Goal: Transaction & Acquisition: Download file/media

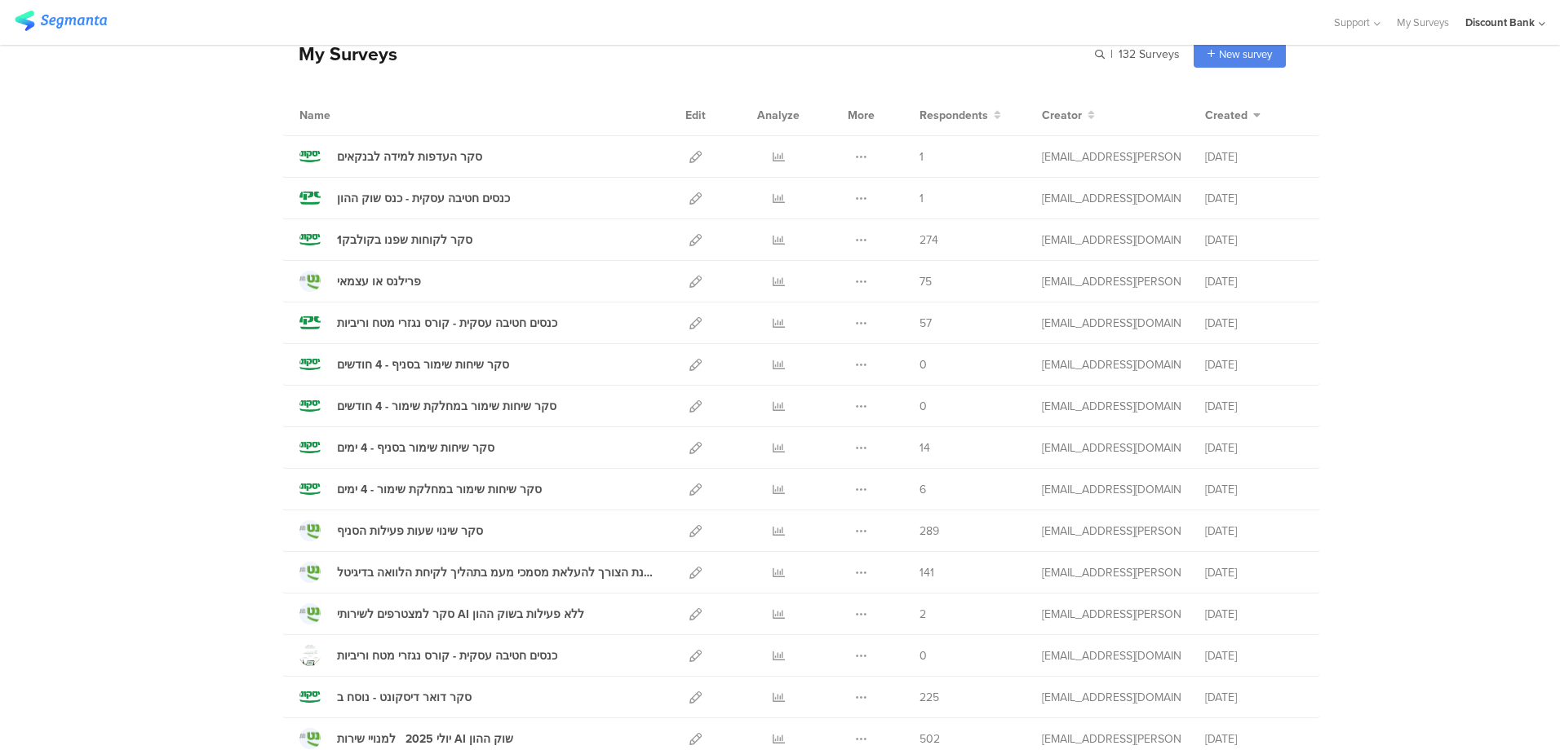
scroll to position [163, 0]
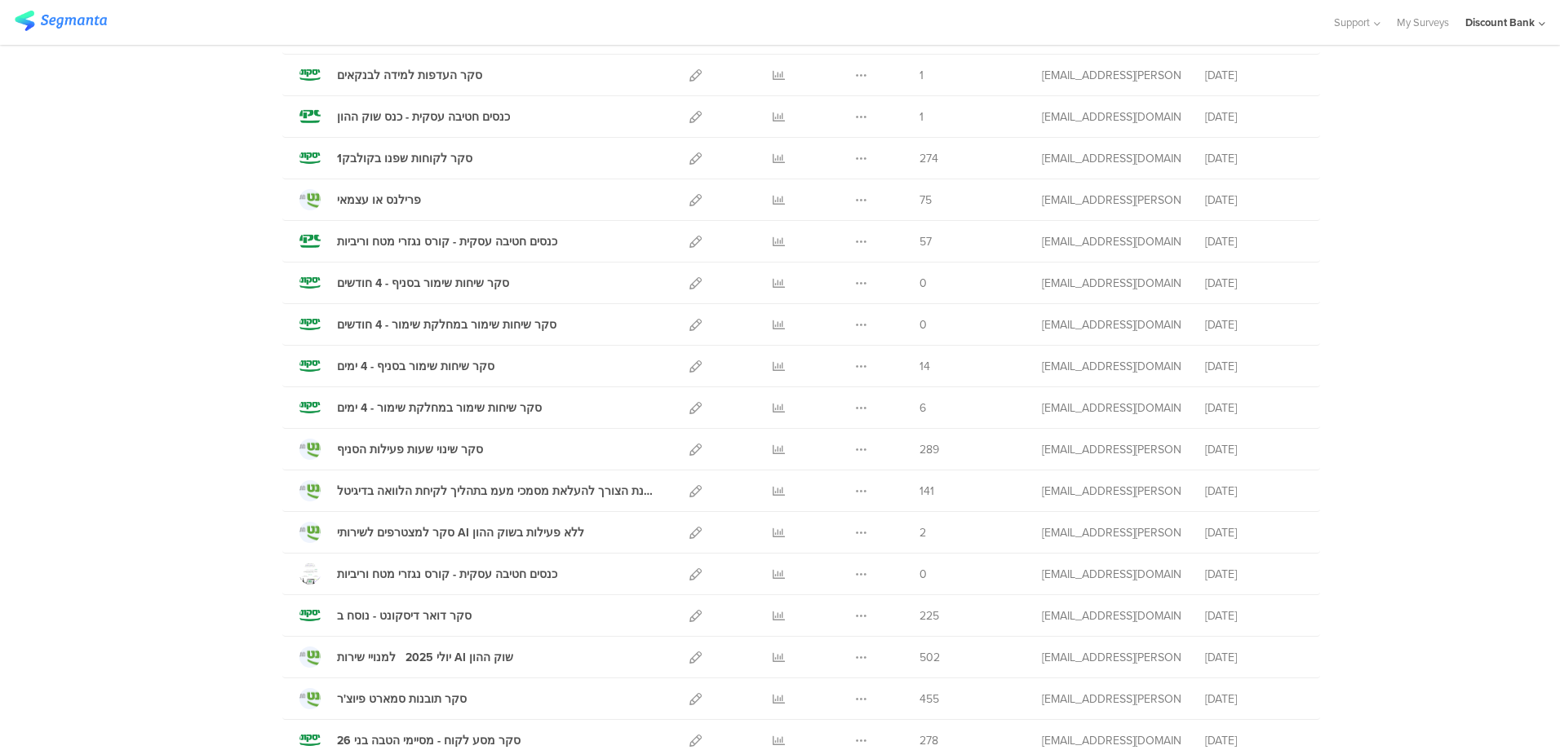
click at [772, 242] on icon at bounding box center [778, 242] width 12 height 12
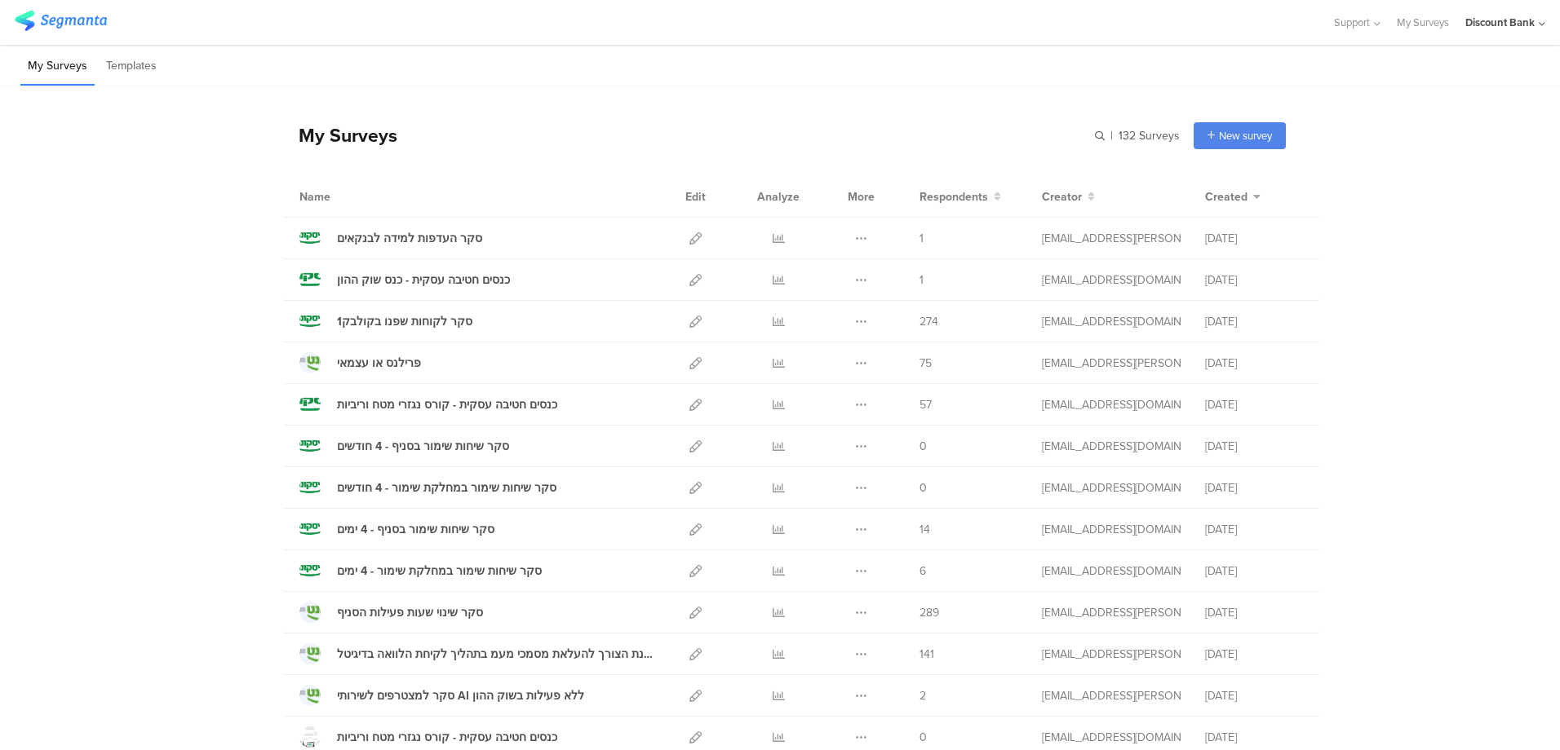
scroll to position [82, 0]
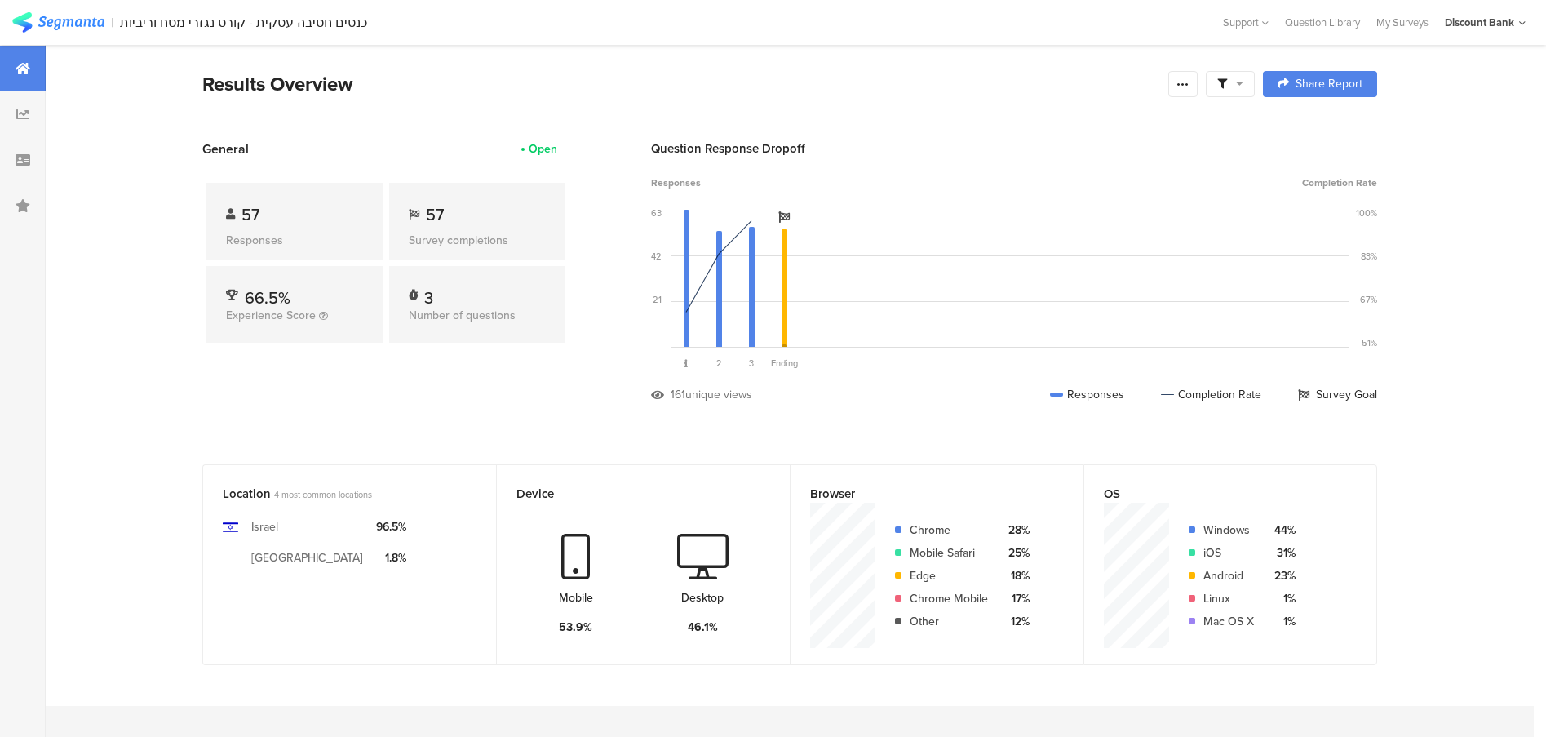
click at [1189, 85] on icon at bounding box center [1182, 83] width 13 height 13
click at [1084, 250] on div "Export Results" at bounding box center [1073, 249] width 261 height 16
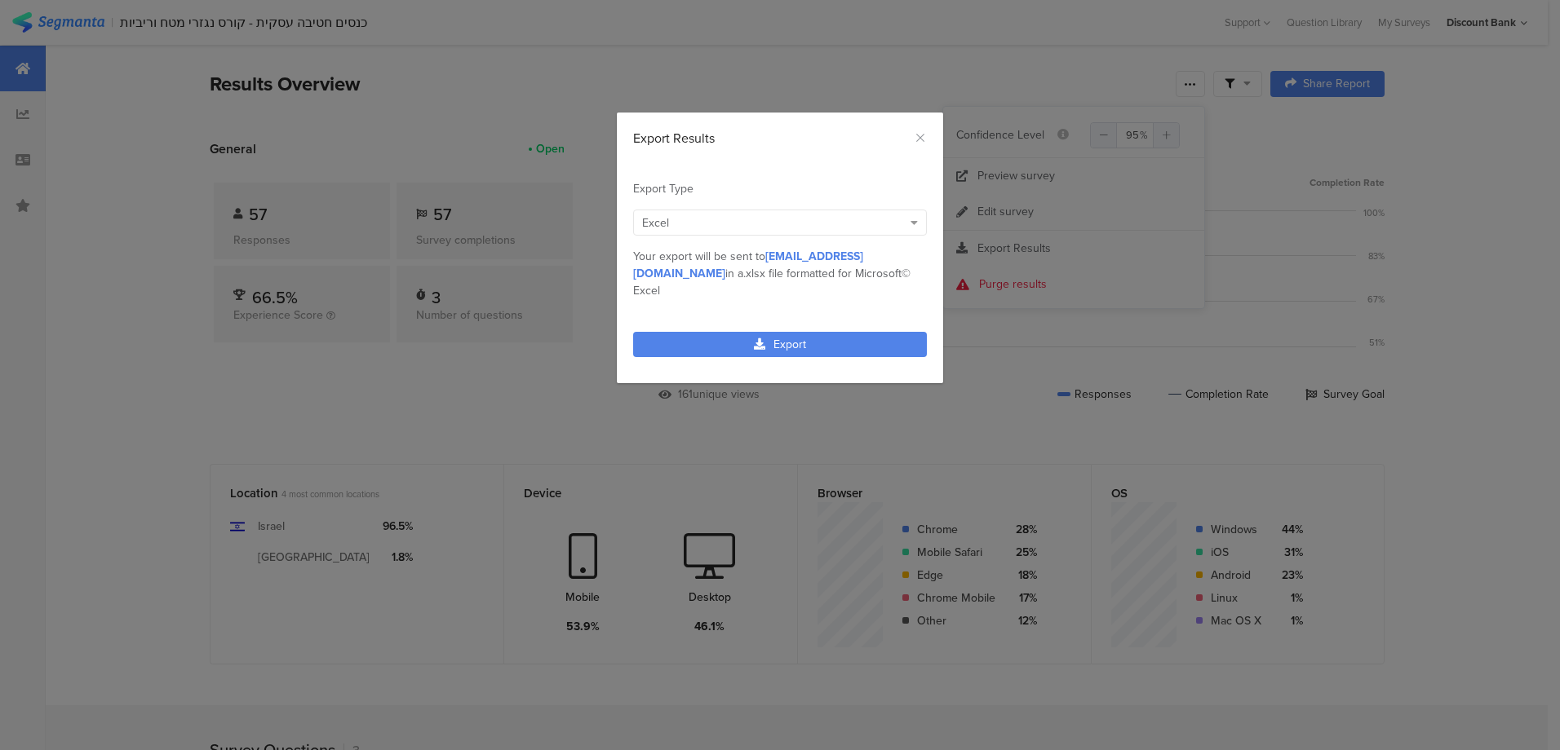
click at [766, 332] on link "Export" at bounding box center [780, 344] width 294 height 25
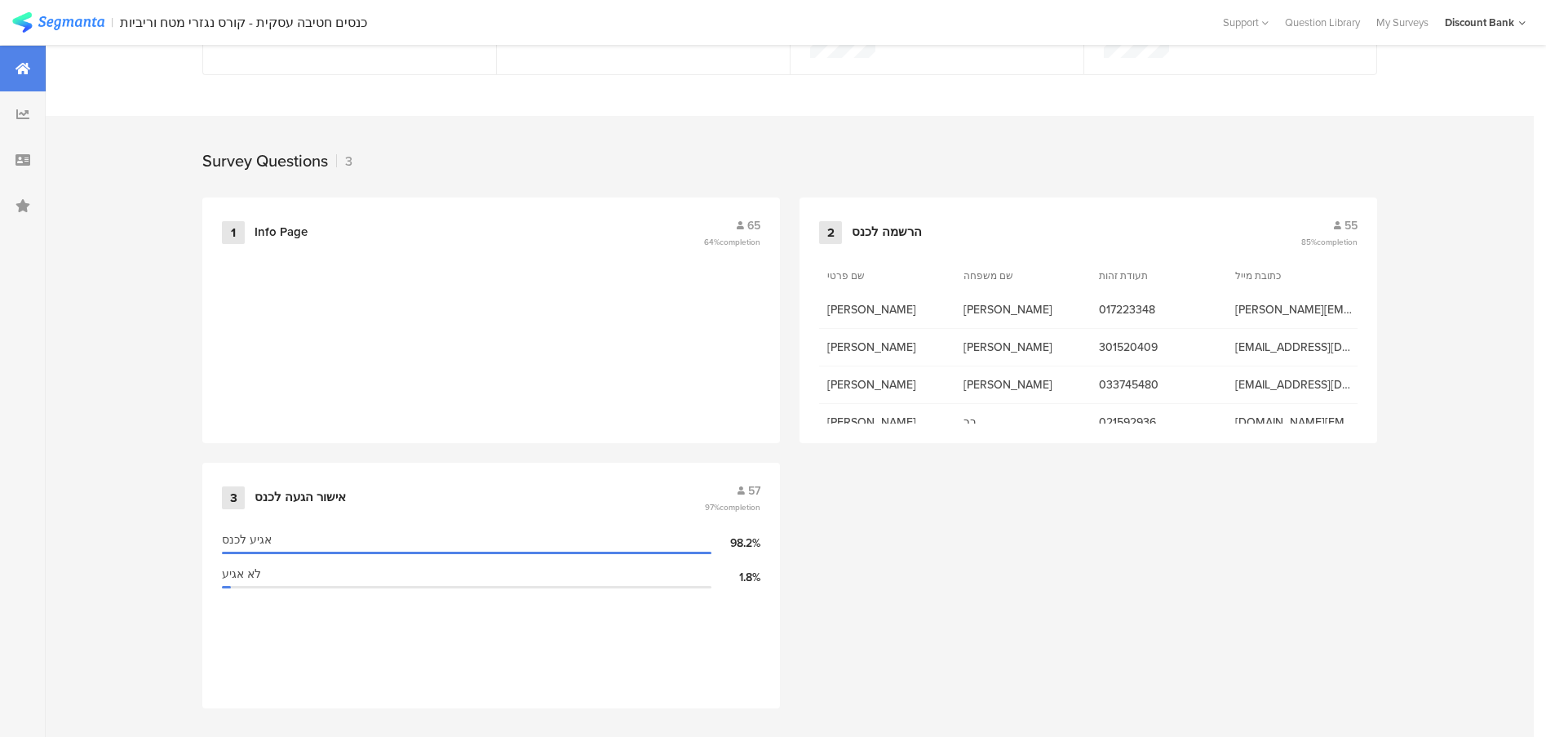
scroll to position [0, 2]
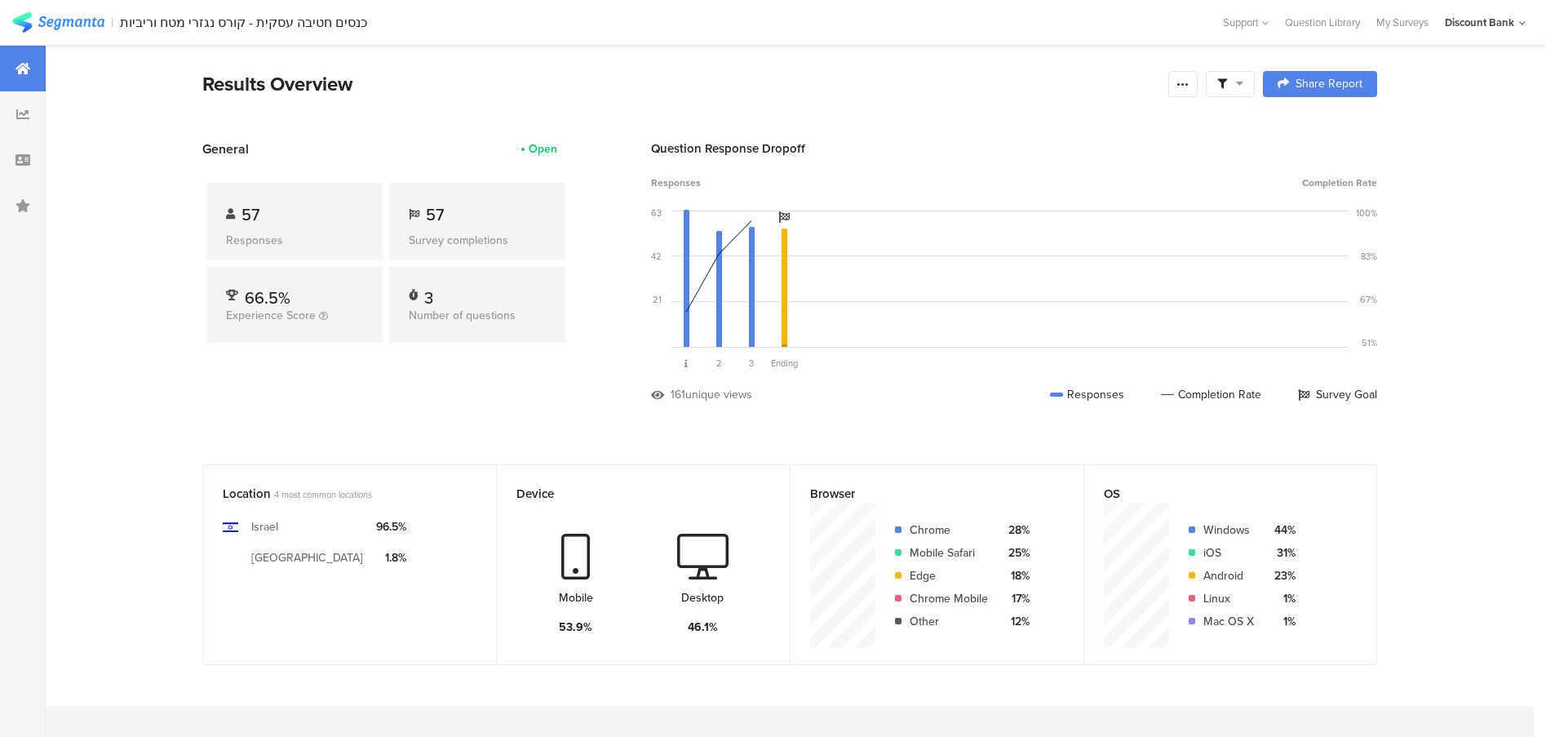
click at [1182, 85] on icon at bounding box center [1182, 83] width 13 height 13
click at [1179, 90] on div at bounding box center [1182, 84] width 29 height 26
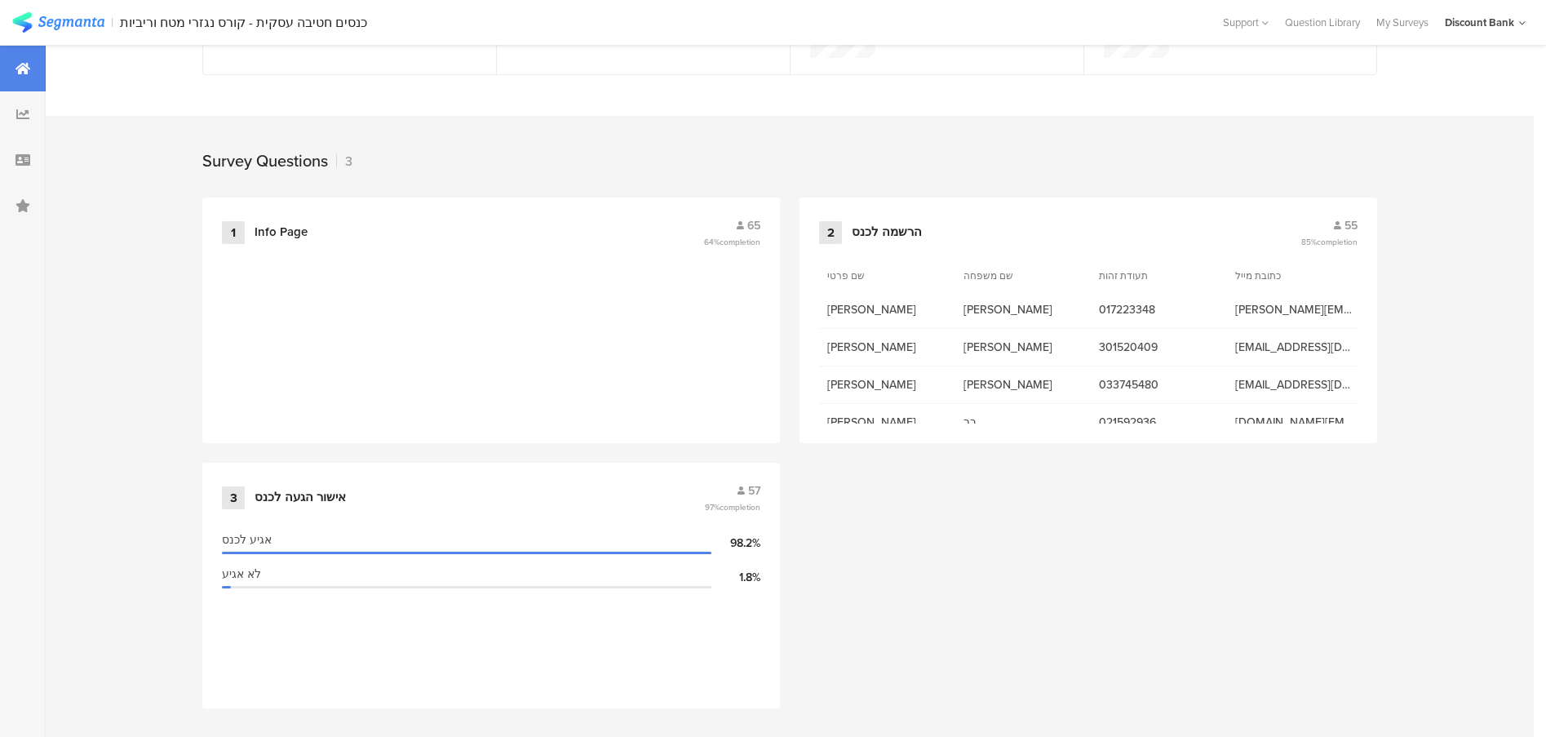
scroll to position [576, 0]
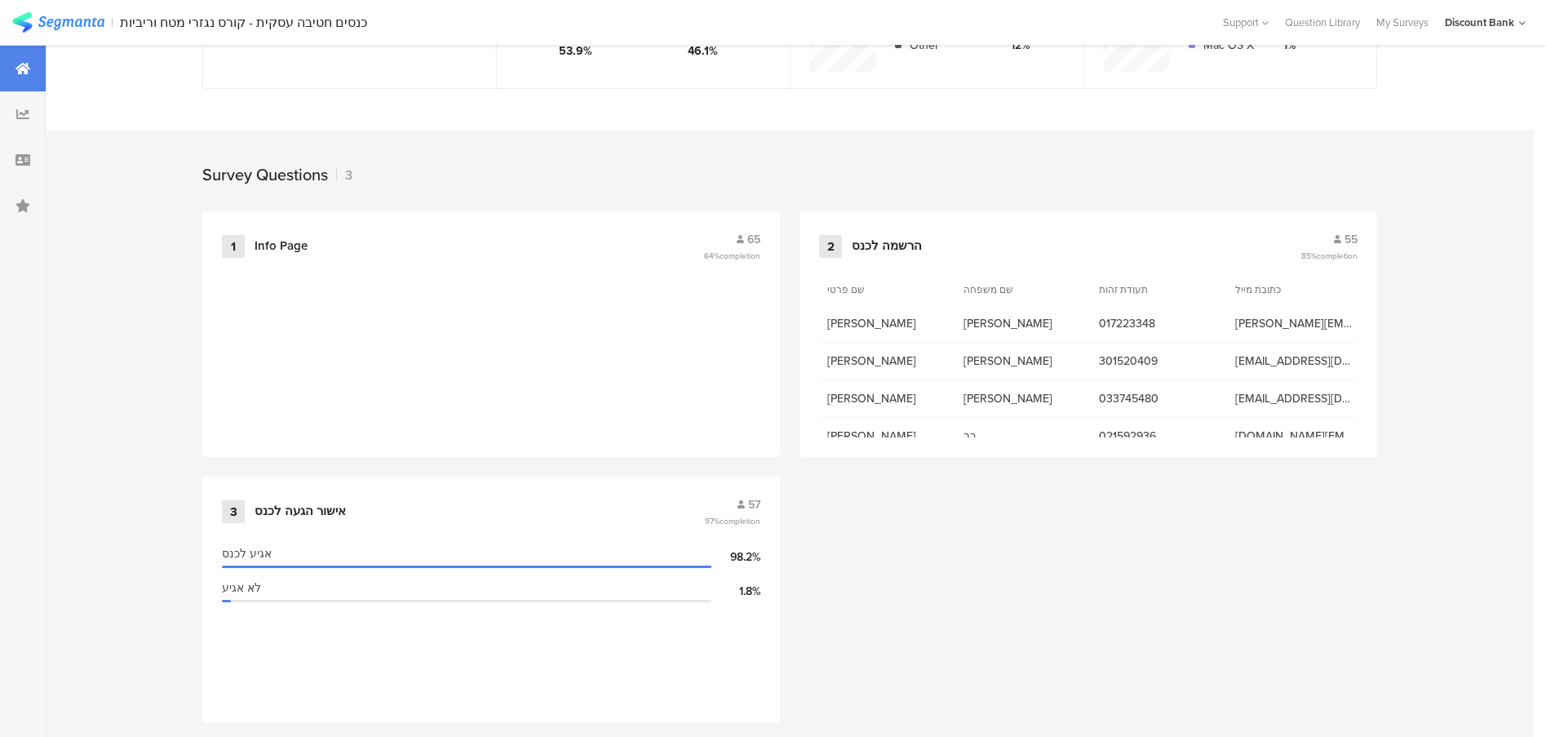
click at [620, 350] on section at bounding box center [491, 355] width 538 height 163
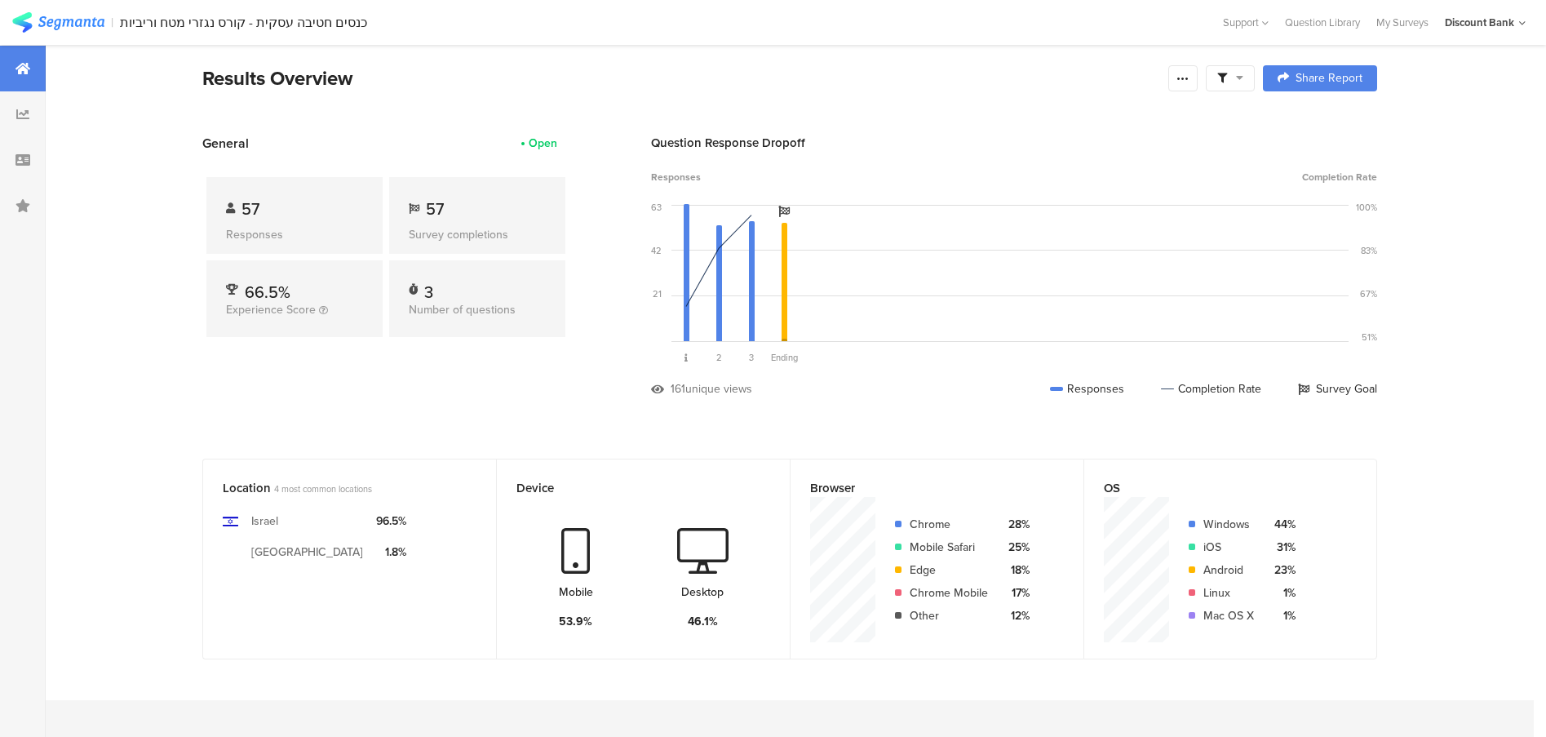
scroll to position [0, 0]
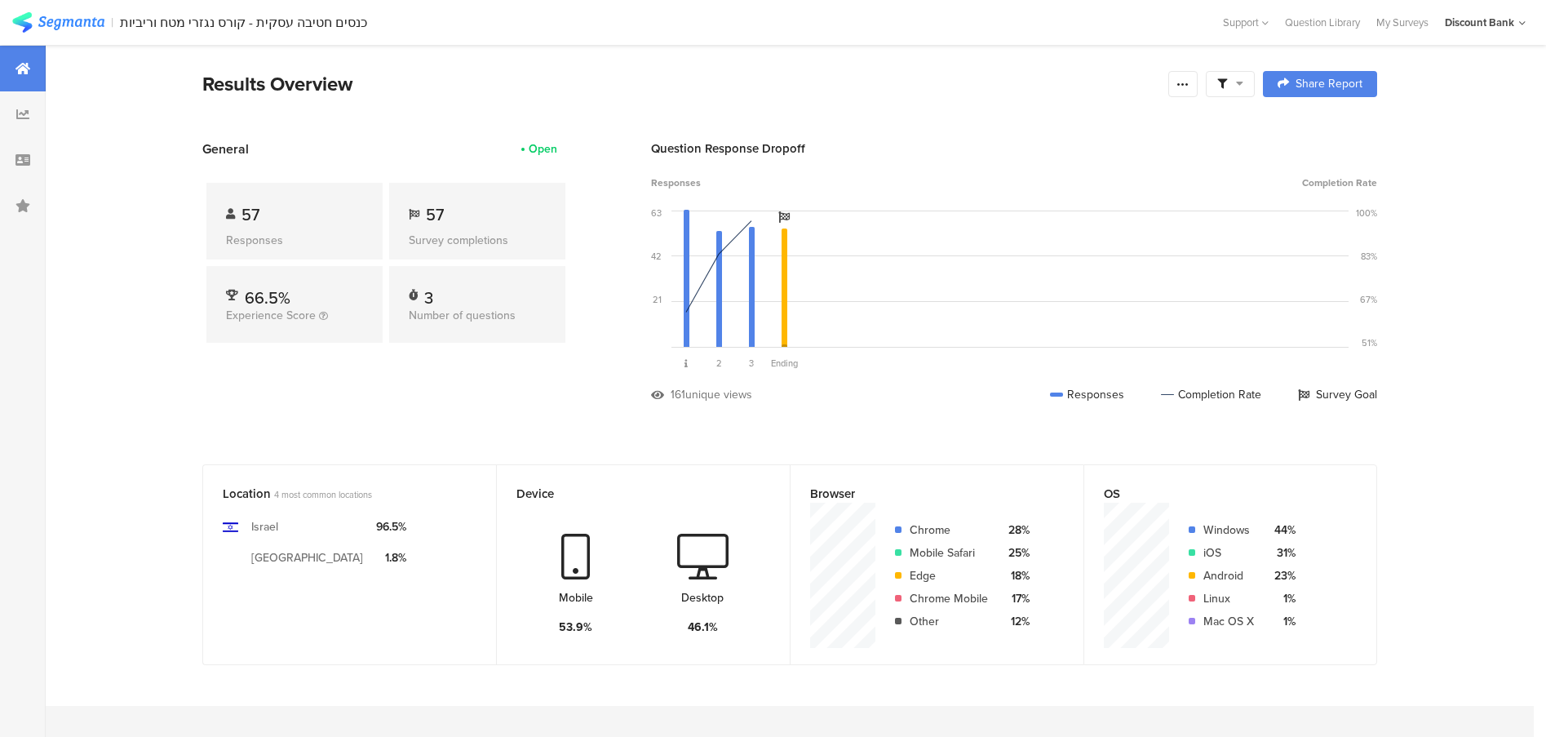
click at [1188, 84] on icon at bounding box center [1182, 83] width 13 height 13
click at [1079, 256] on div "Export Results" at bounding box center [1073, 249] width 261 height 16
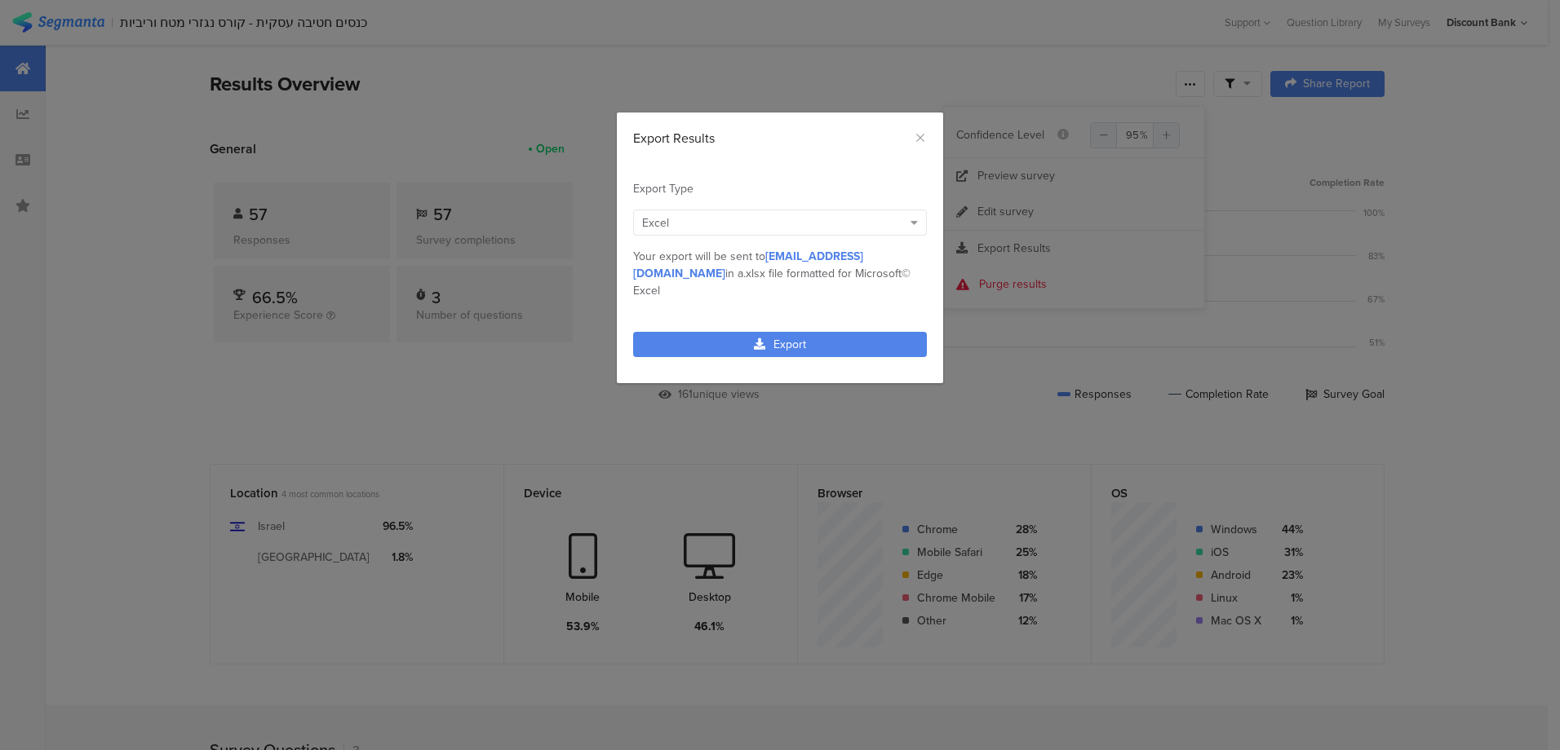
click at [819, 332] on link "Export" at bounding box center [780, 344] width 294 height 25
